Goal: Use online tool/utility: Utilize a website feature to perform a specific function

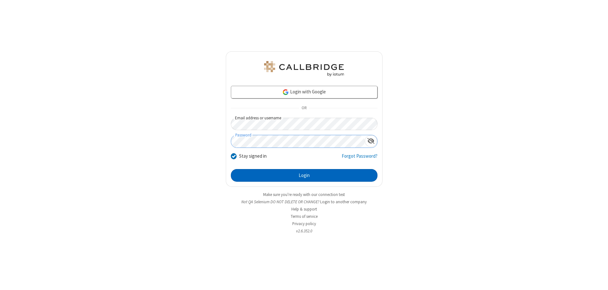
click at [304, 175] on button "Login" at bounding box center [304, 175] width 147 height 13
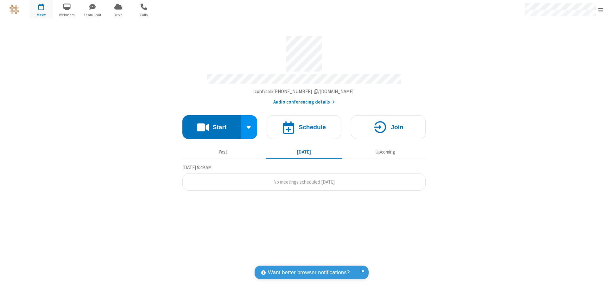
click at [212, 124] on button "Start" at bounding box center [211, 127] width 59 height 24
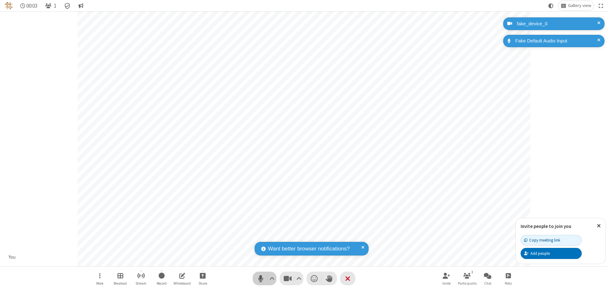
click at [261, 278] on span "Mute (⌘+Shift+A)" at bounding box center [261, 278] width 10 height 9
click at [261, 278] on span "Unmute (⌘+Shift+A)" at bounding box center [261, 278] width 10 height 9
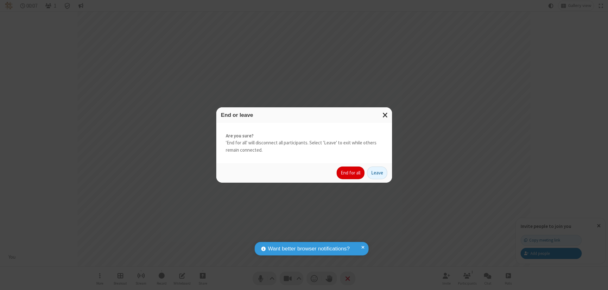
click at [351, 173] on button "End for all" at bounding box center [351, 173] width 28 height 13
